Goal: Task Accomplishment & Management: Manage account settings

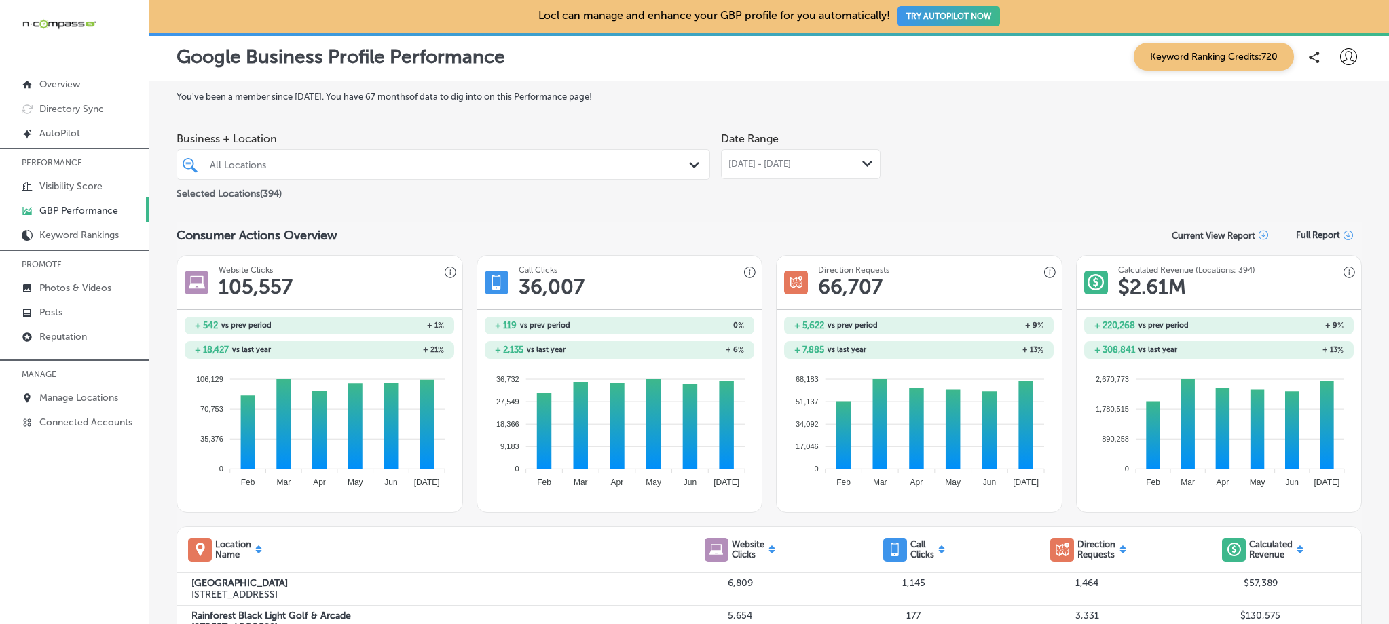
click at [263, 162] on div "All Locations" at bounding box center [450, 165] width 481 height 12
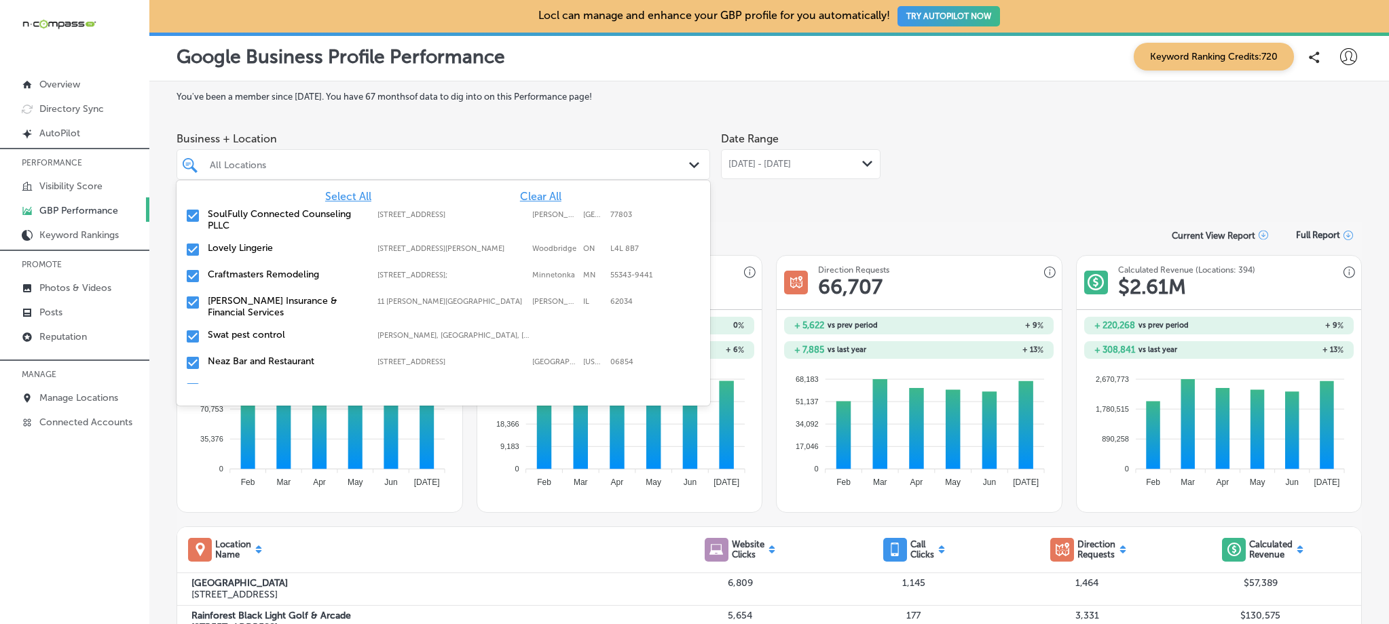
click at [529, 194] on span "Clear All" at bounding box center [540, 196] width 41 height 13
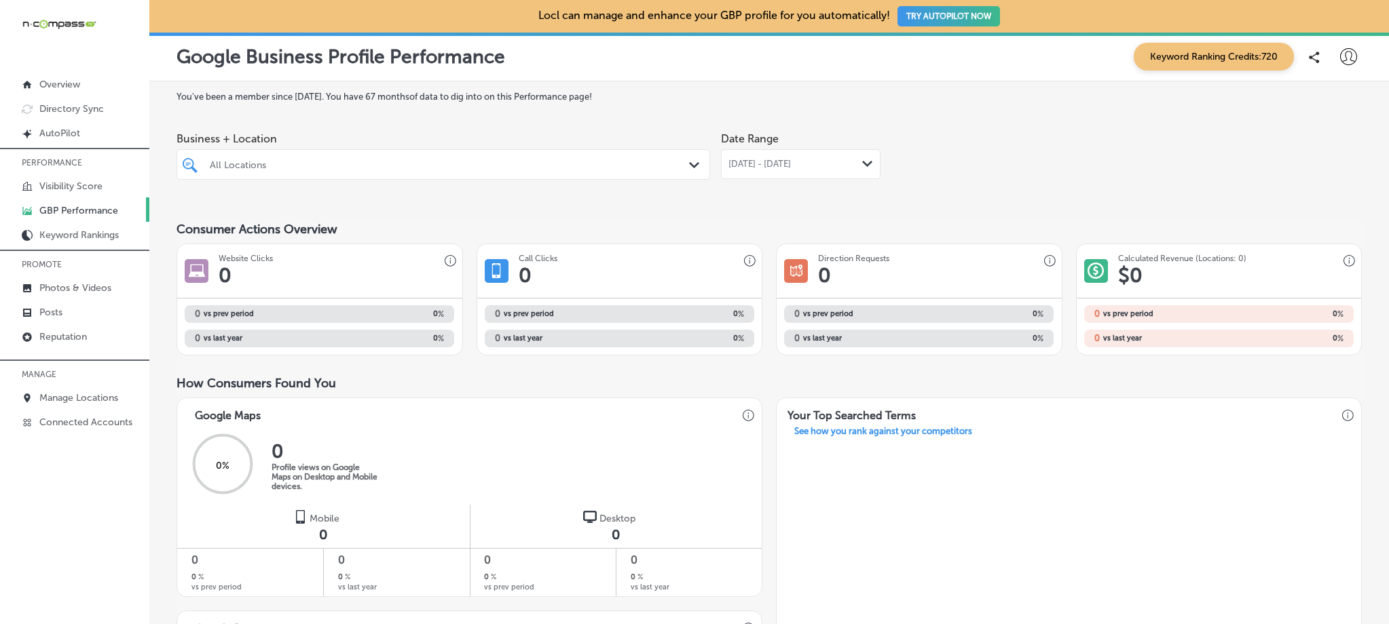
click at [236, 164] on div "All Locations" at bounding box center [450, 165] width 481 height 12
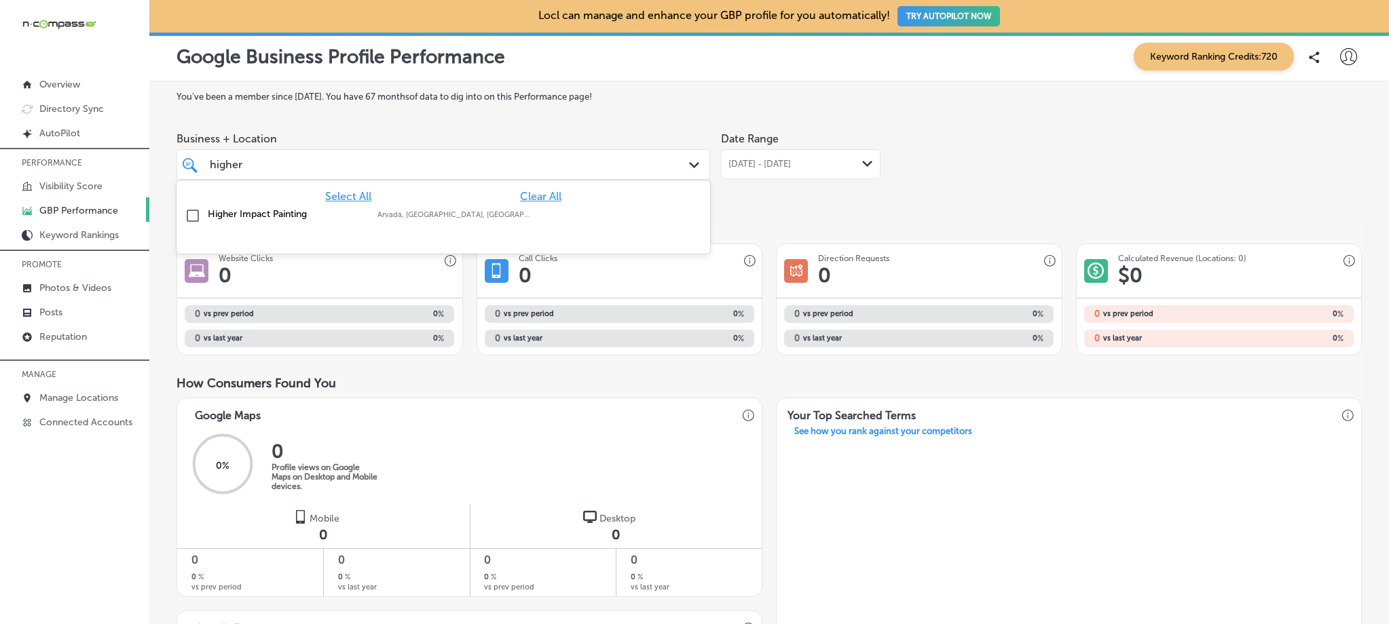
click at [232, 212] on label "Higher Impact Painting" at bounding box center [286, 214] width 156 height 12
type input "higher"
click at [508, 102] on div "You've been a member since July, 2021 . You have 67 months of data to dig into …" at bounding box center [768, 629] width 1185 height 1075
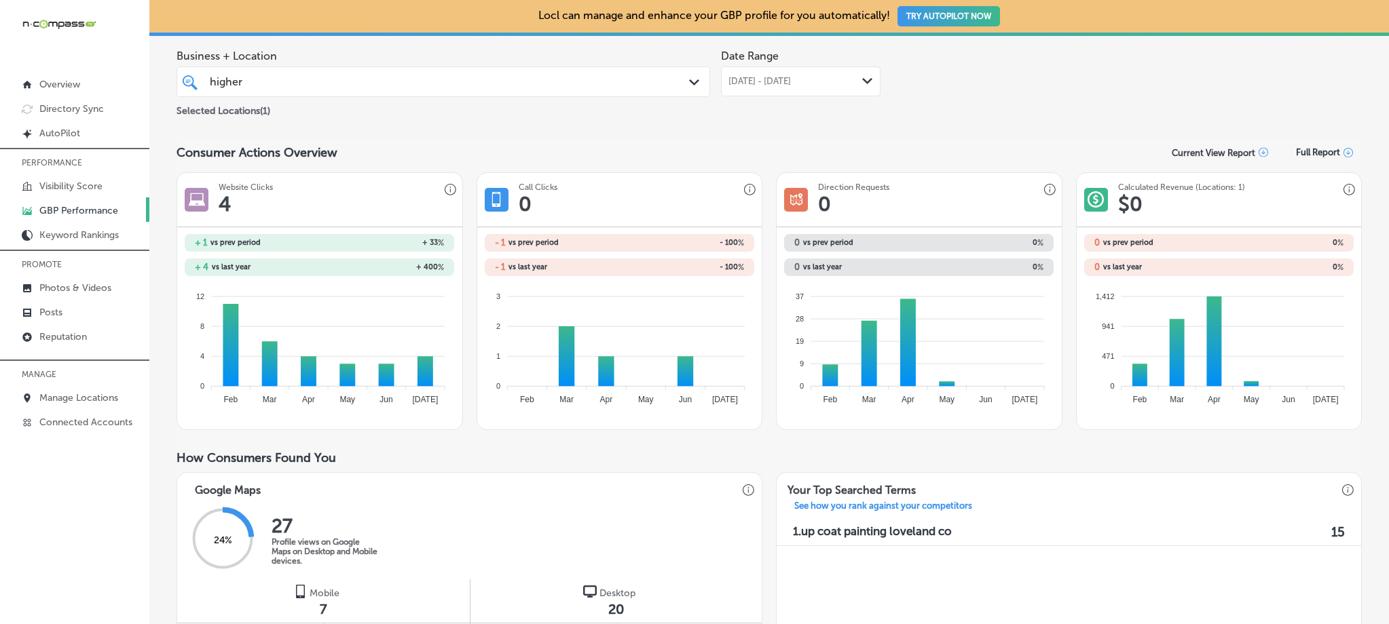
scroll to position [80, 0]
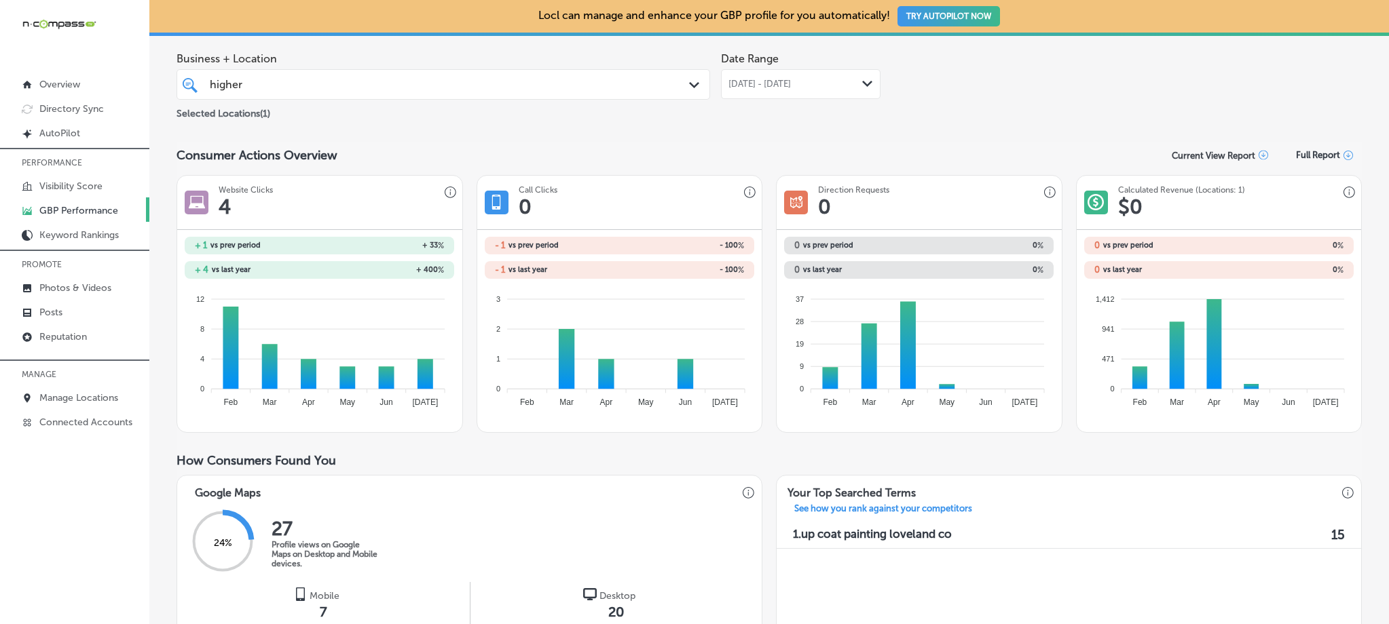
click at [791, 83] on span "Jul 01, 2025 - Jul 31, 2025" at bounding box center [759, 84] width 62 height 11
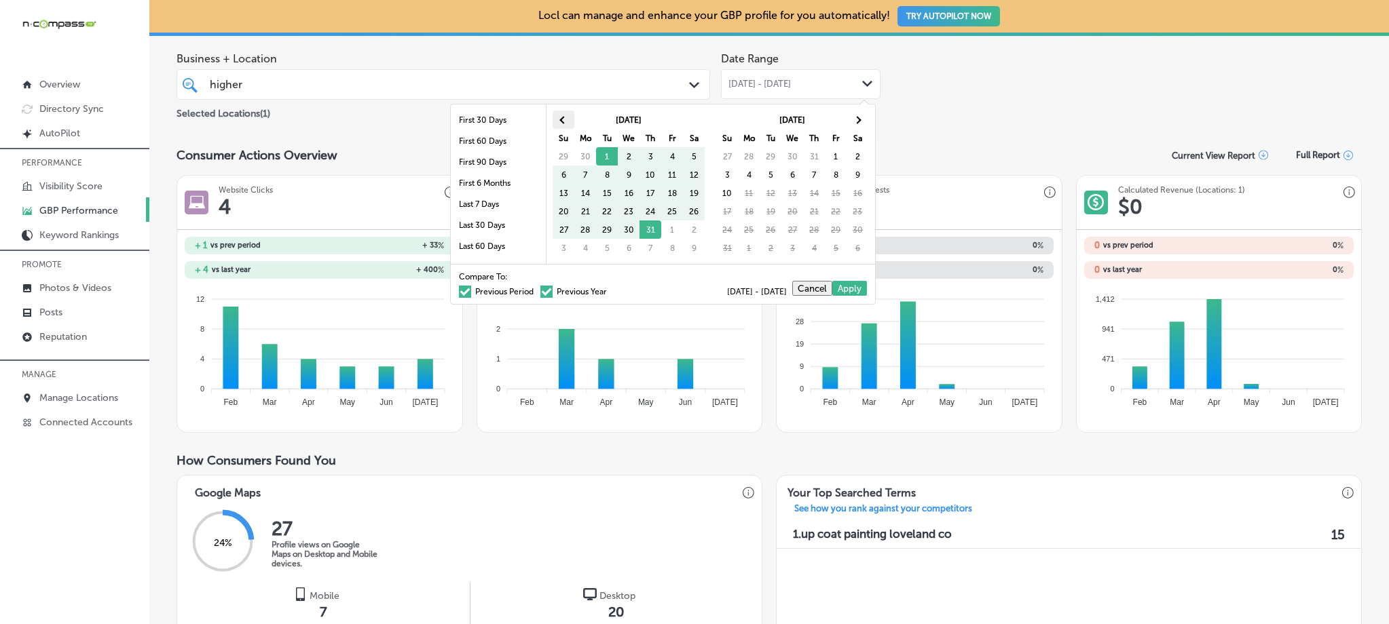
click at [567, 121] on th at bounding box center [564, 120] width 22 height 18
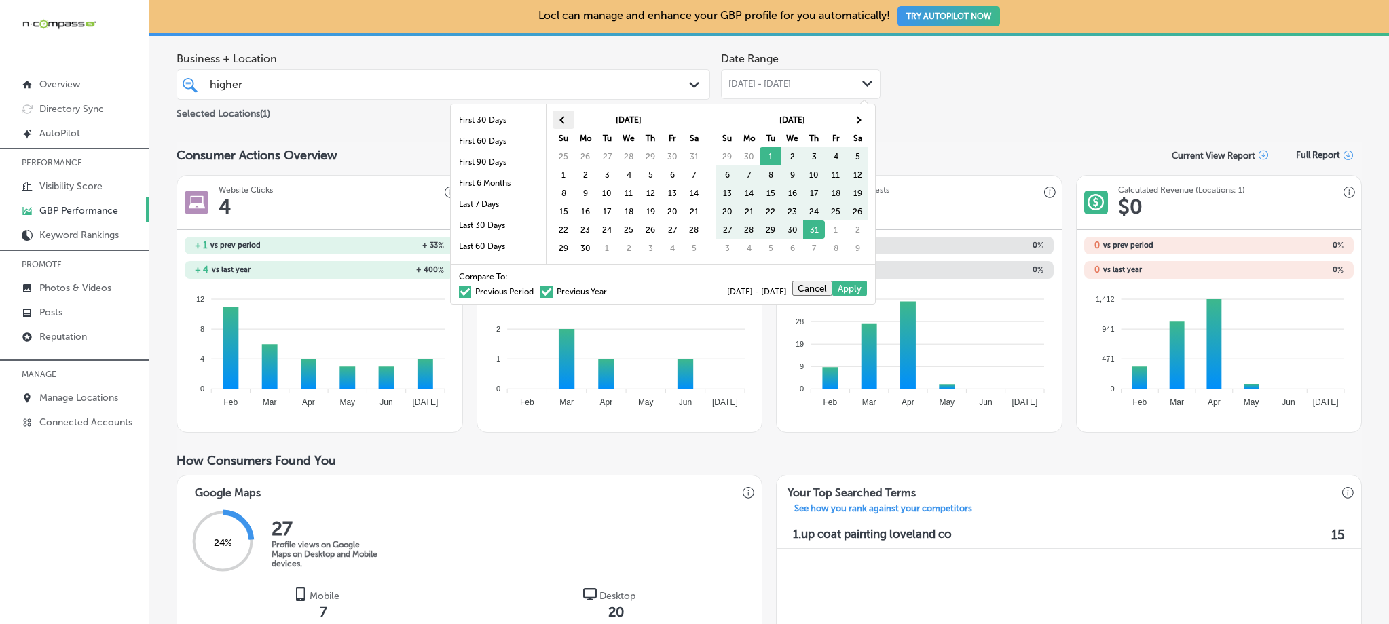
click at [562, 115] on th at bounding box center [564, 120] width 22 height 18
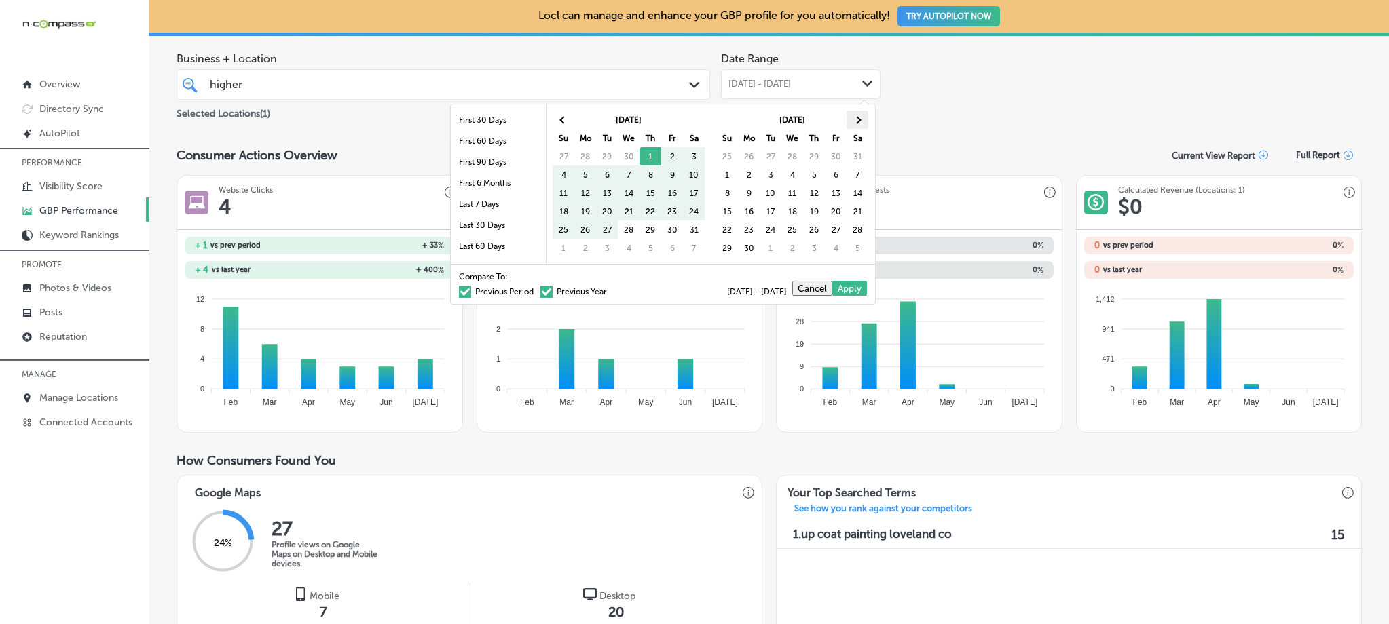
click at [857, 120] on span at bounding box center [857, 119] width 7 height 7
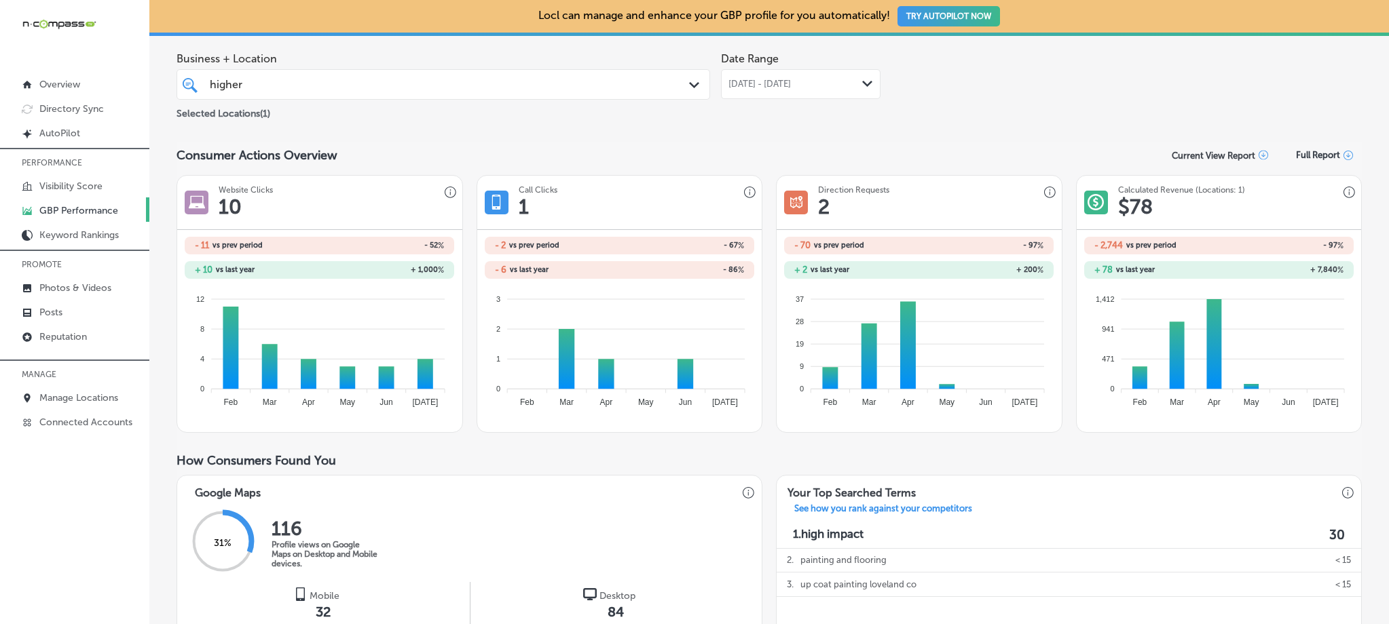
click at [791, 89] on span "May 01, 2025 - Jul 31, 2025" at bounding box center [759, 84] width 62 height 11
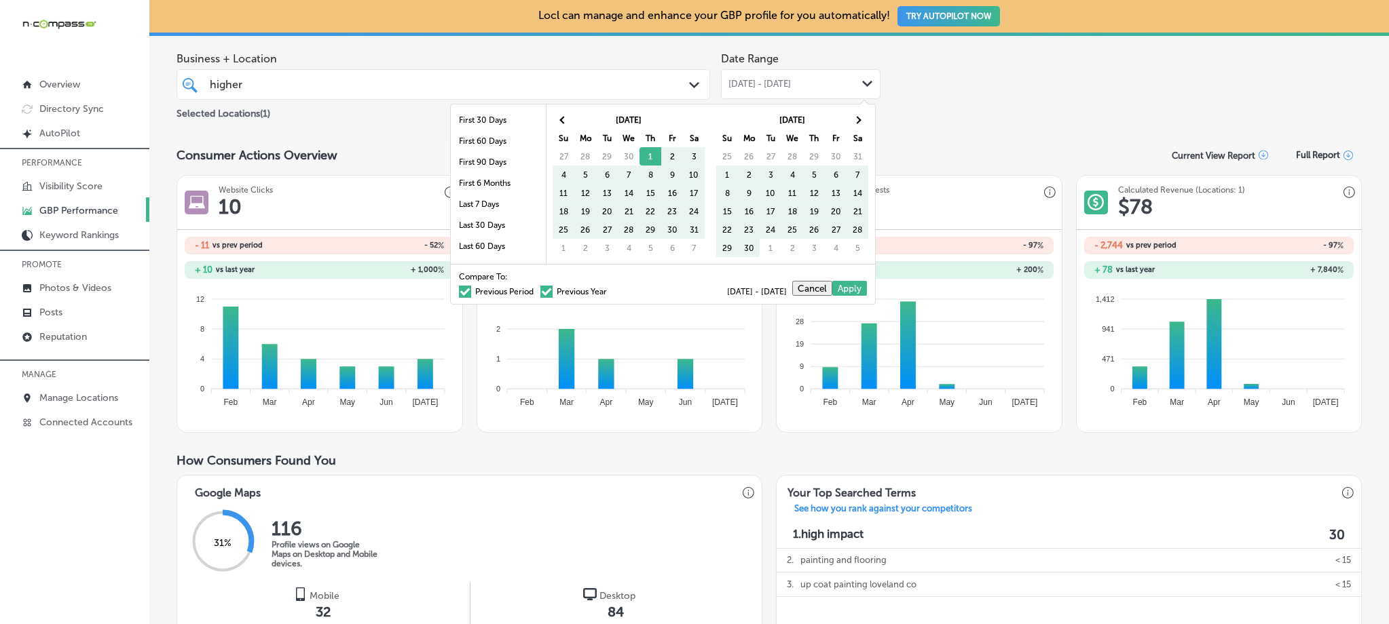
click at [459, 293] on span at bounding box center [465, 292] width 12 height 12
click at [536, 290] on input "Previous Period" at bounding box center [536, 290] width 0 height 0
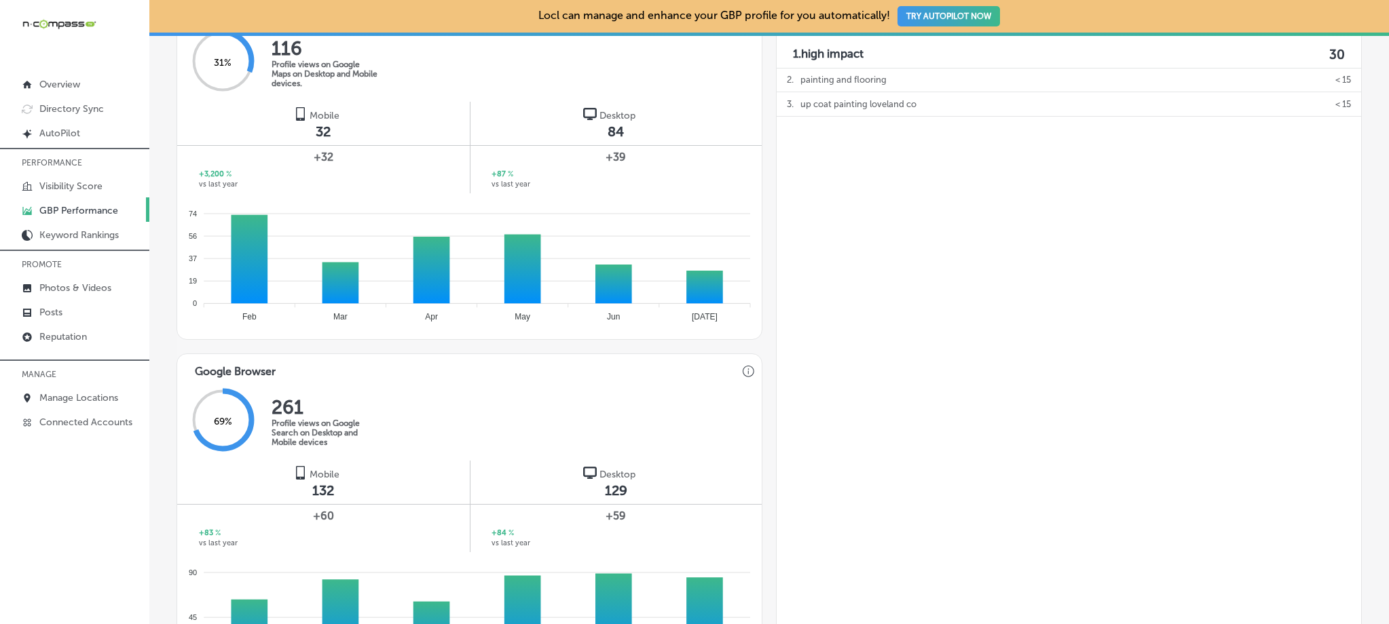
scroll to position [130, 0]
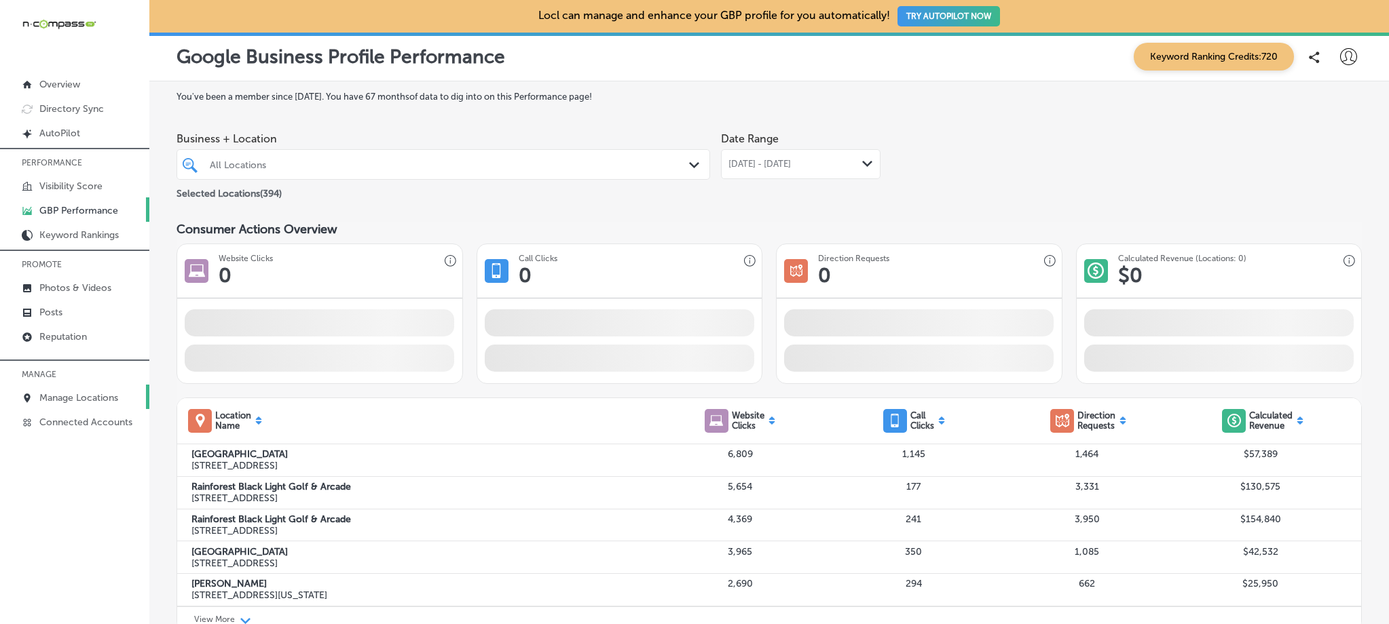
click at [86, 392] on p "Manage Locations" at bounding box center [78, 398] width 79 height 12
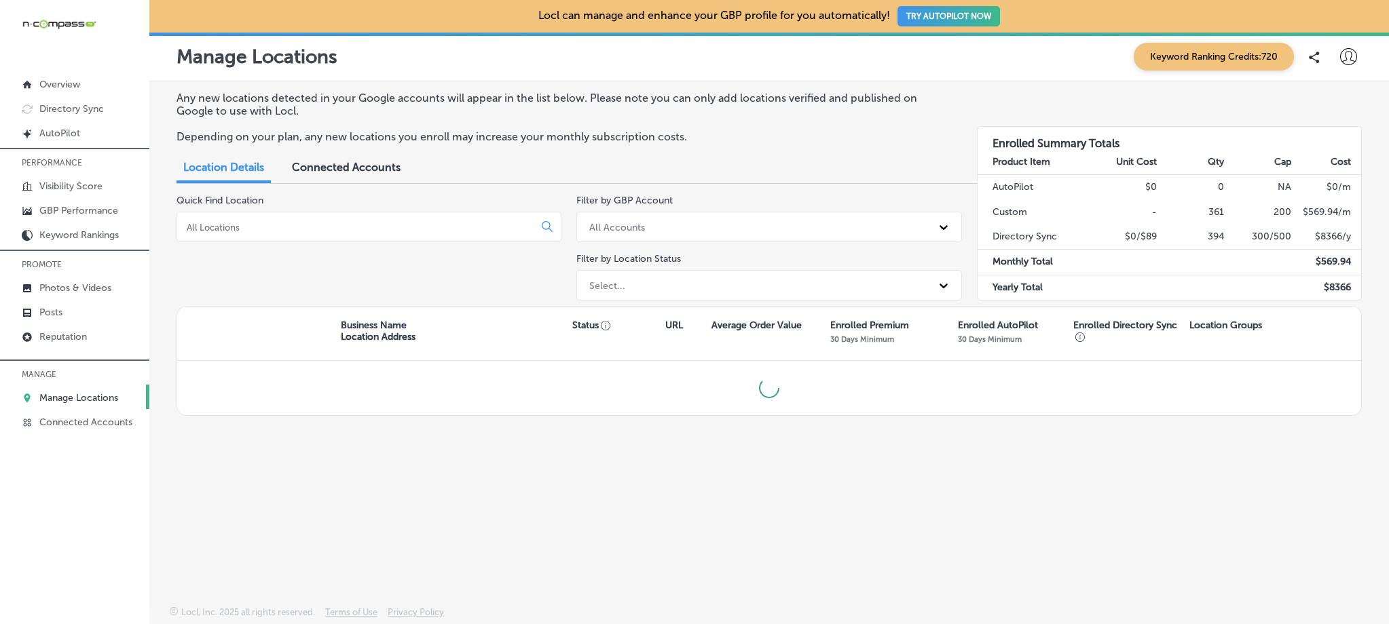
click at [364, 237] on div at bounding box center [368, 227] width 385 height 31
click at [364, 230] on input at bounding box center [357, 227] width 345 height 12
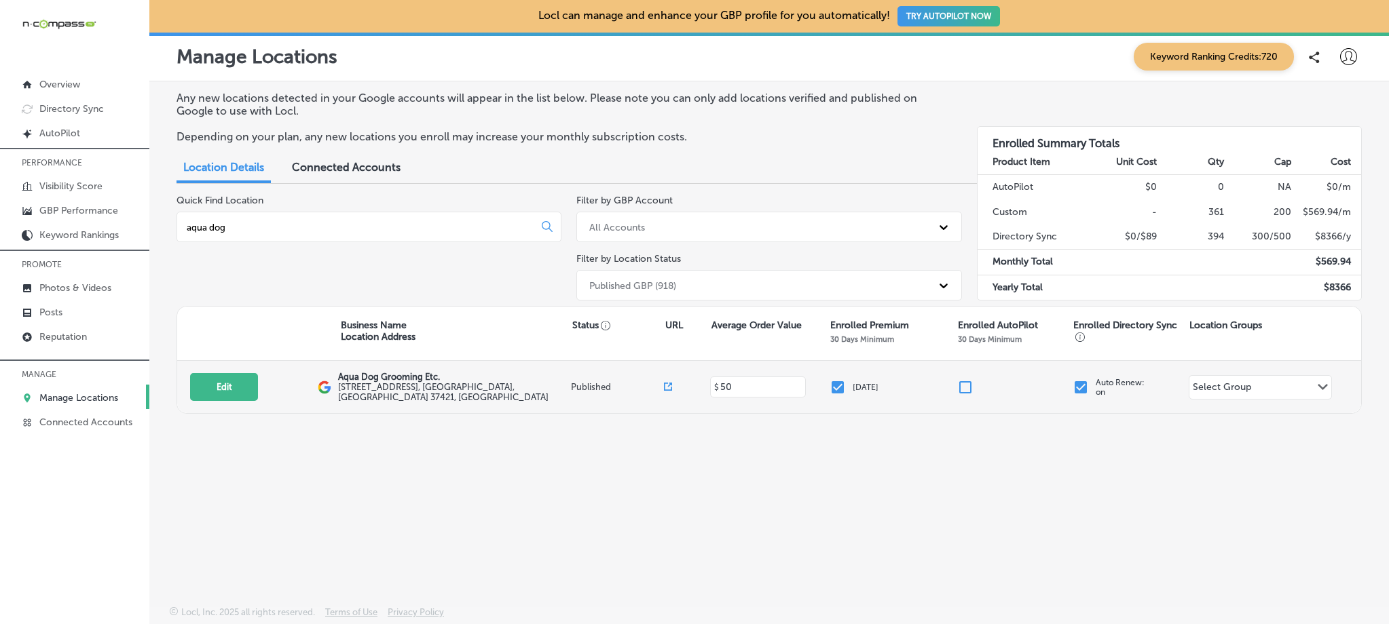
type input "aqua dog"
click at [836, 389] on input "checkbox" at bounding box center [837, 387] width 16 height 16
checkbox input "false"
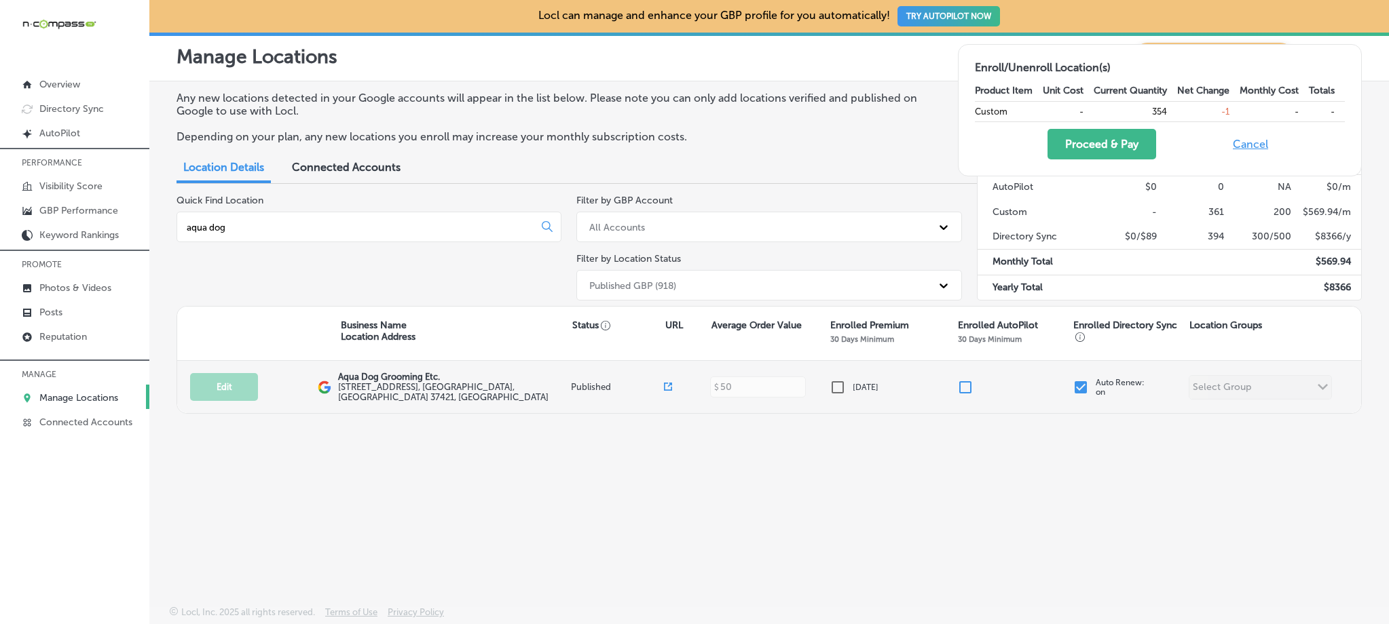
click at [1079, 386] on input "checkbox" at bounding box center [1080, 387] width 16 height 16
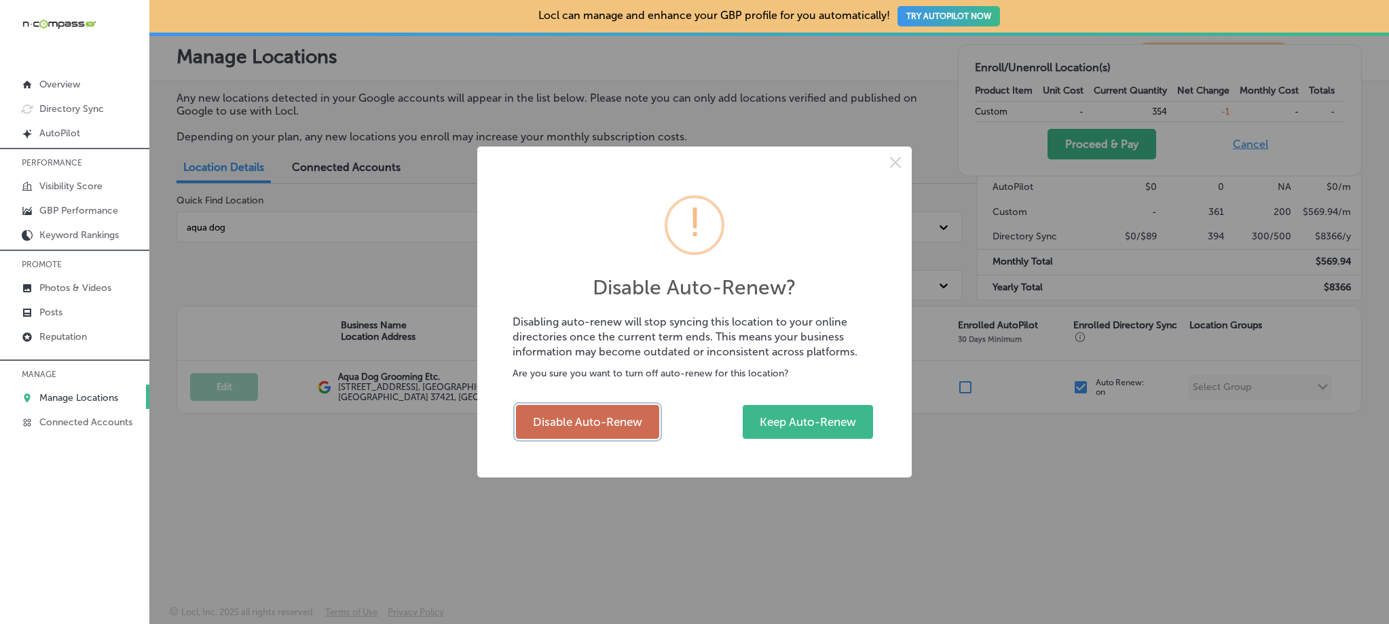
click at [622, 428] on button "Disable Auto-Renew" at bounding box center [587, 422] width 143 height 34
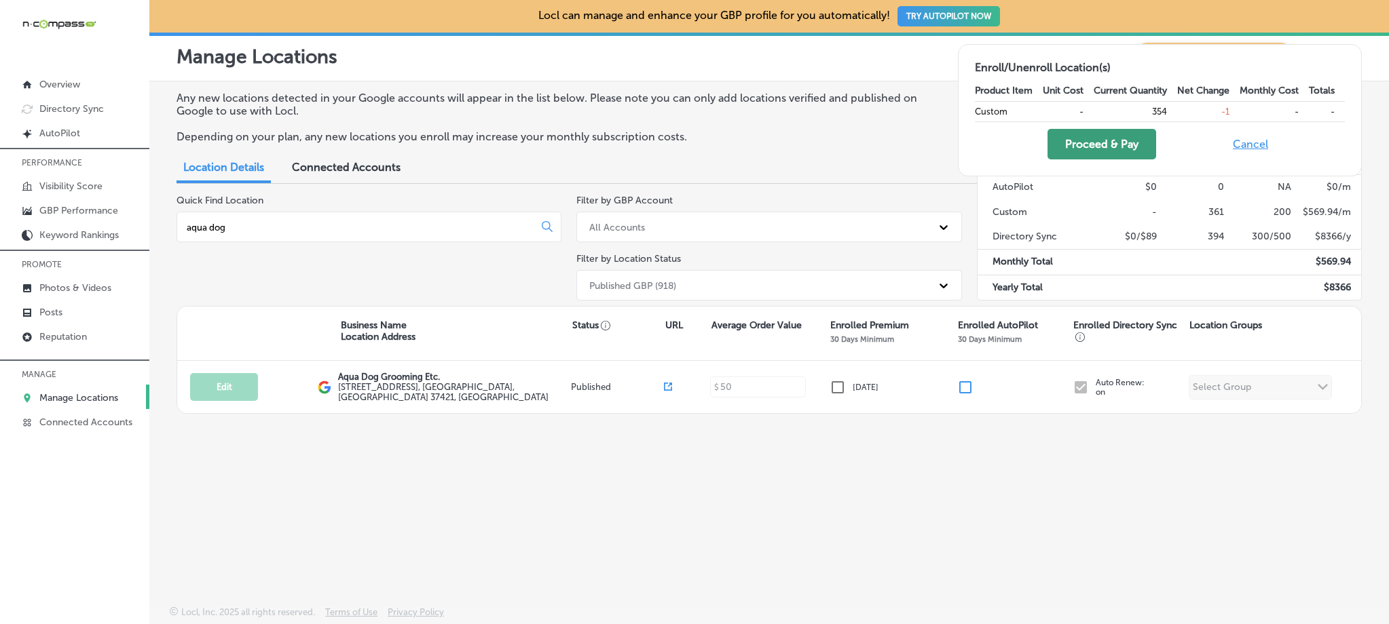
checkbox input "false"
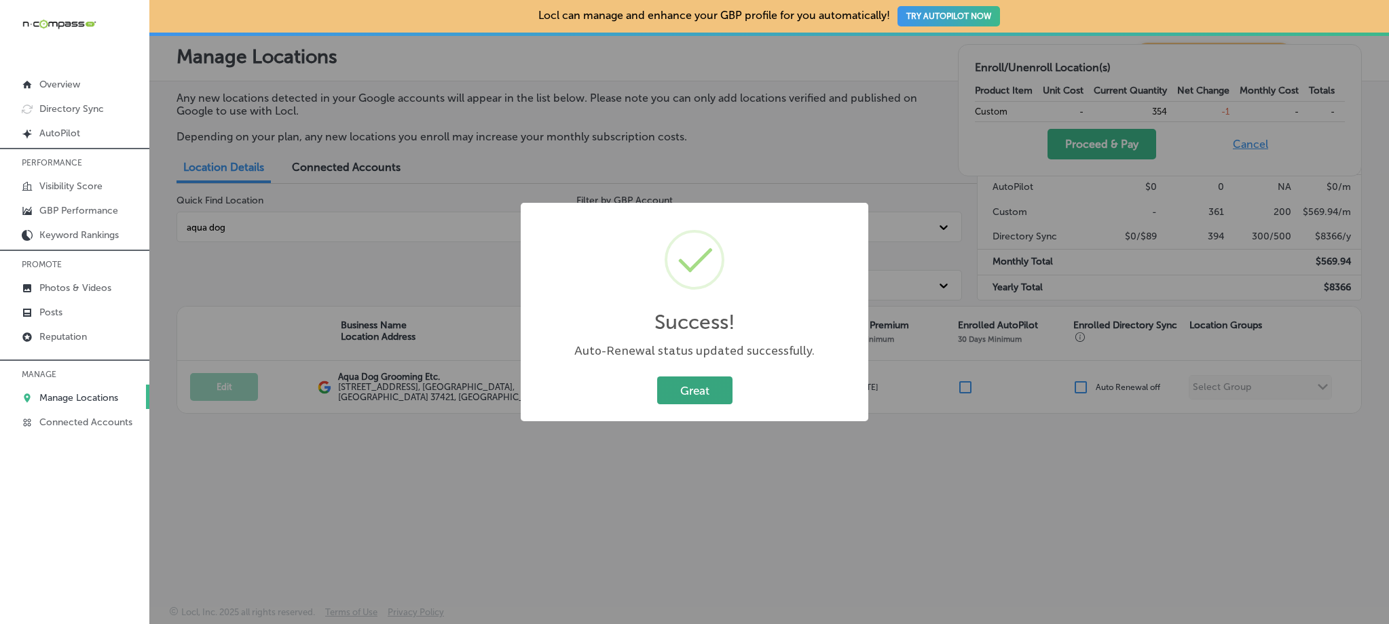
click at [677, 385] on button "Great" at bounding box center [694, 391] width 75 height 28
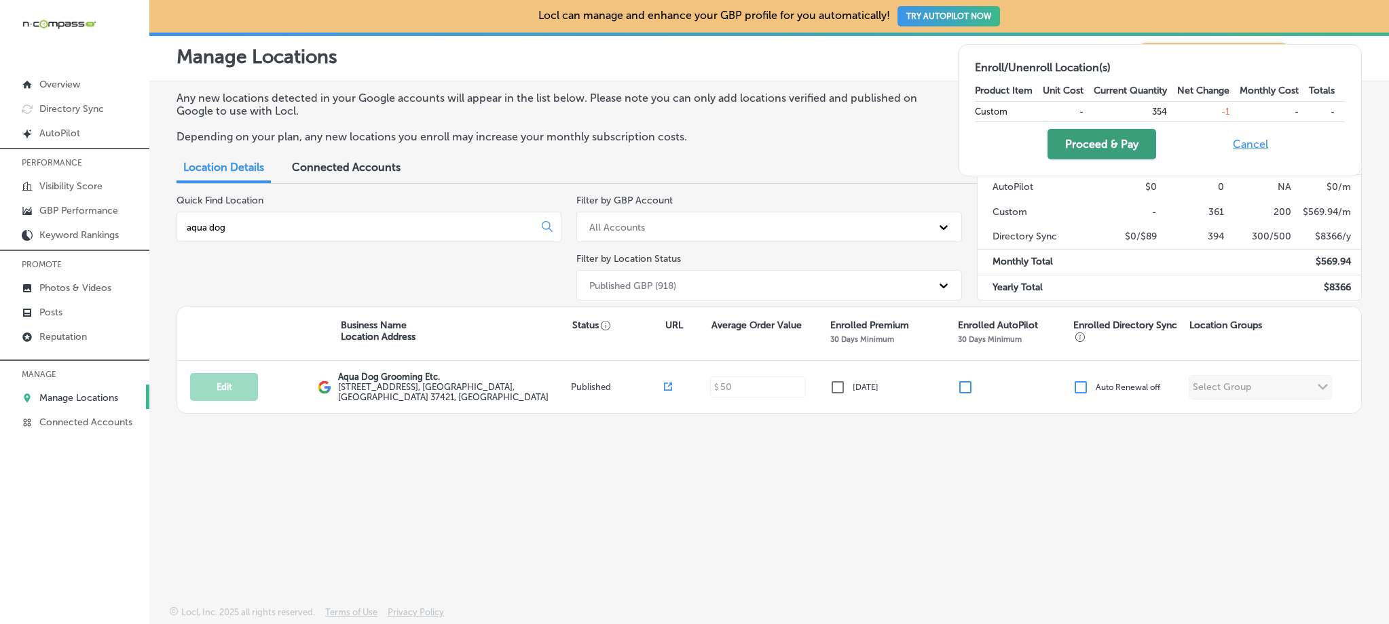
click at [1072, 149] on button "Proceed & Pay" at bounding box center [1101, 144] width 109 height 31
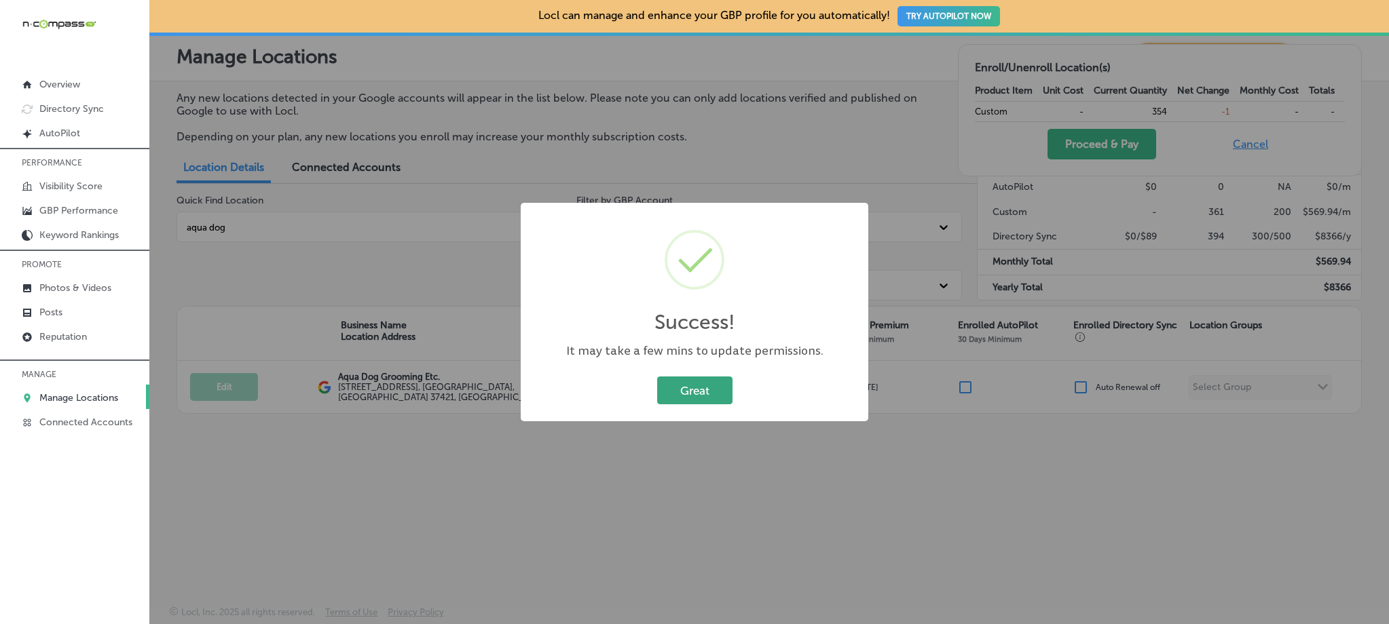
click at [696, 392] on button "Great" at bounding box center [694, 391] width 75 height 28
